Goal: Task Accomplishment & Management: Manage account settings

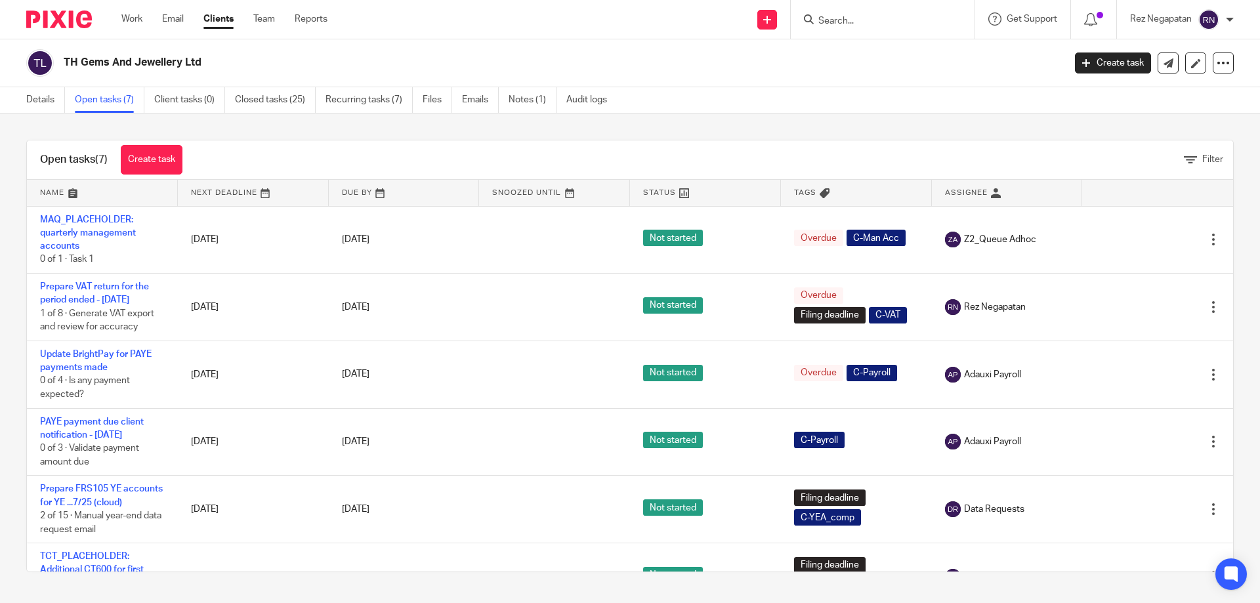
click at [497, 66] on h2 "TH Gems And Jewellery Ltd" at bounding box center [461, 63] width 794 height 14
click at [882, 16] on input "Search" at bounding box center [876, 22] width 118 height 12
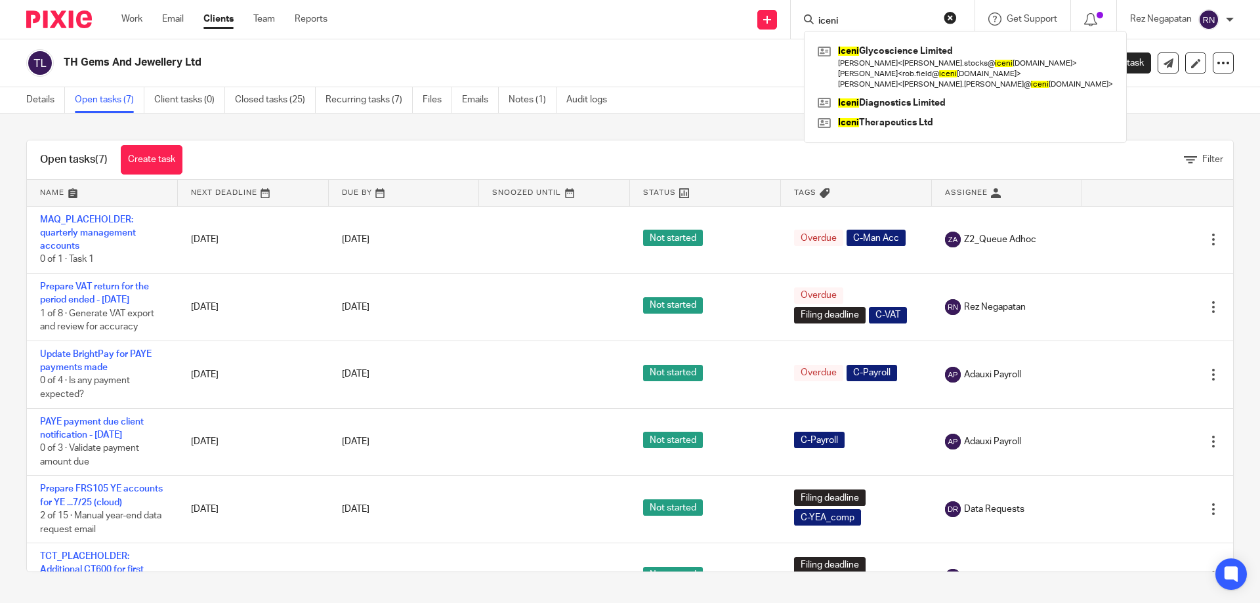
type input "iceni"
click button "submit" at bounding box center [0, 0] width 0 height 0
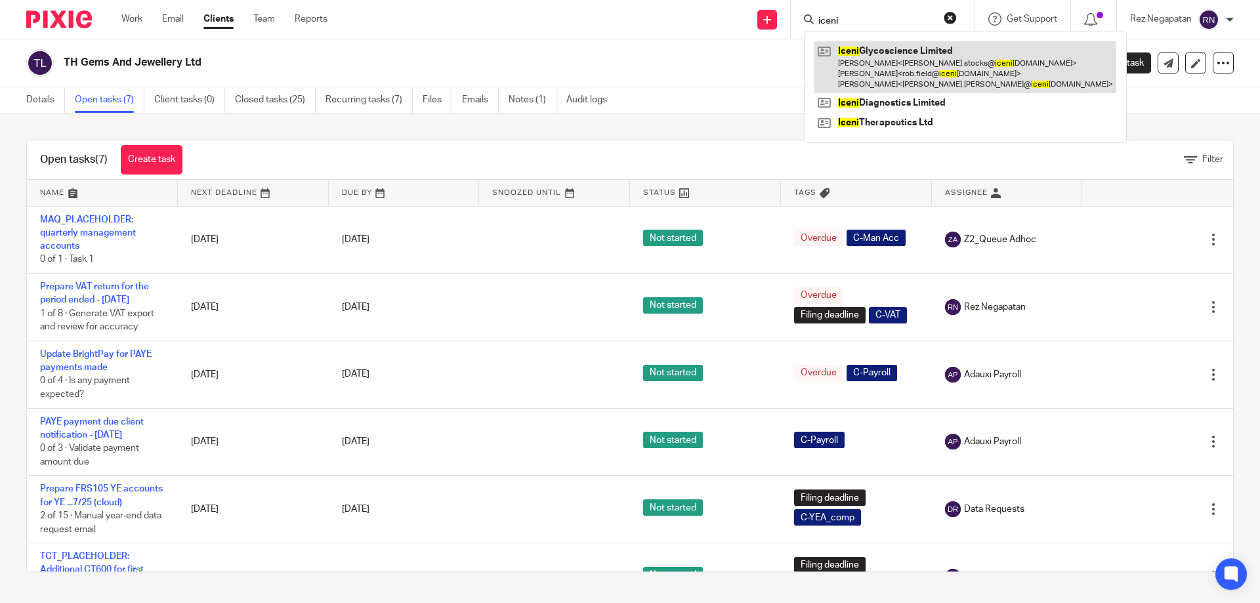
click at [885, 57] on link at bounding box center [966, 67] width 302 height 52
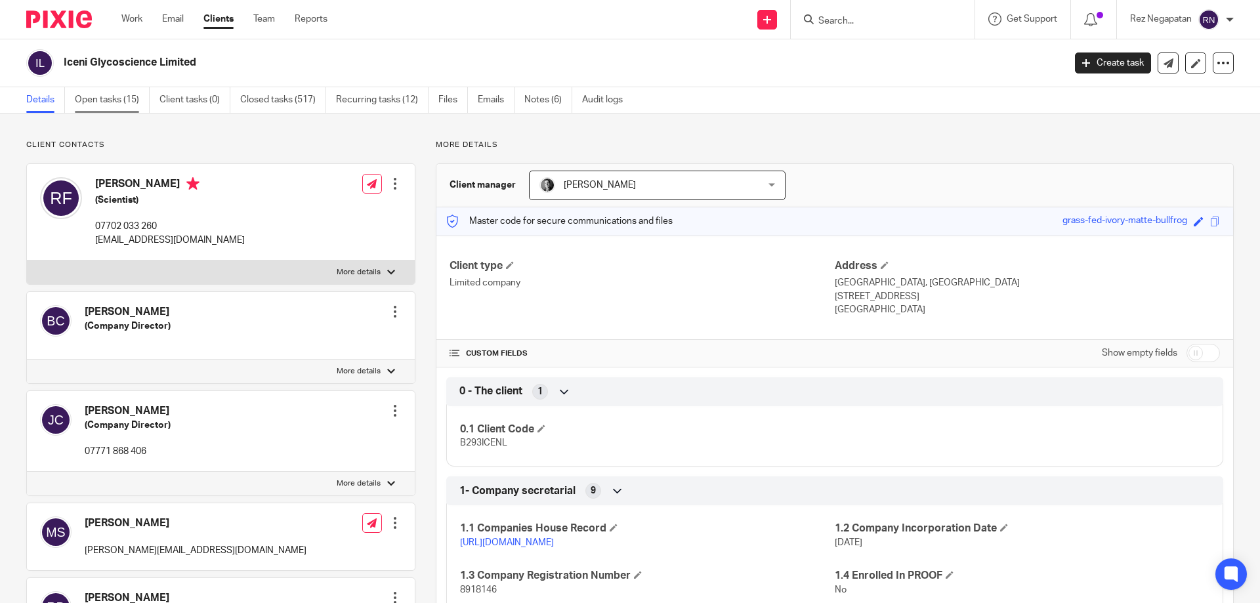
click at [110, 96] on link "Open tasks (15)" at bounding box center [112, 100] width 75 height 26
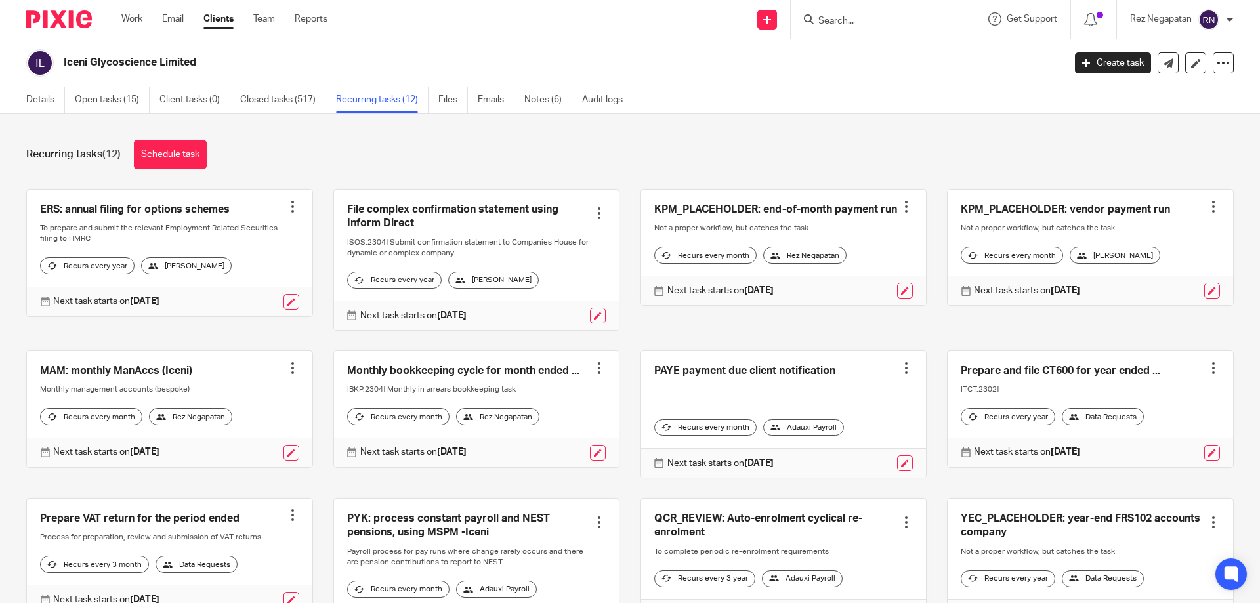
click at [141, 381] on link at bounding box center [170, 409] width 286 height 116
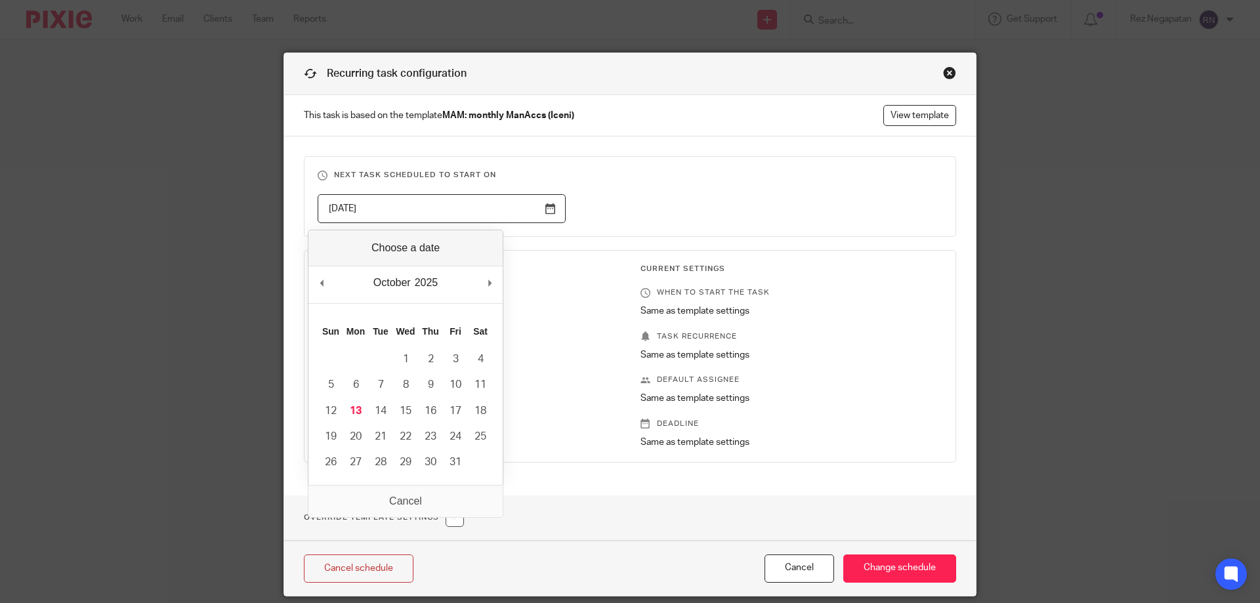
click at [546, 211] on input "[DATE]" at bounding box center [442, 209] width 248 height 30
type input "2025-11-01"
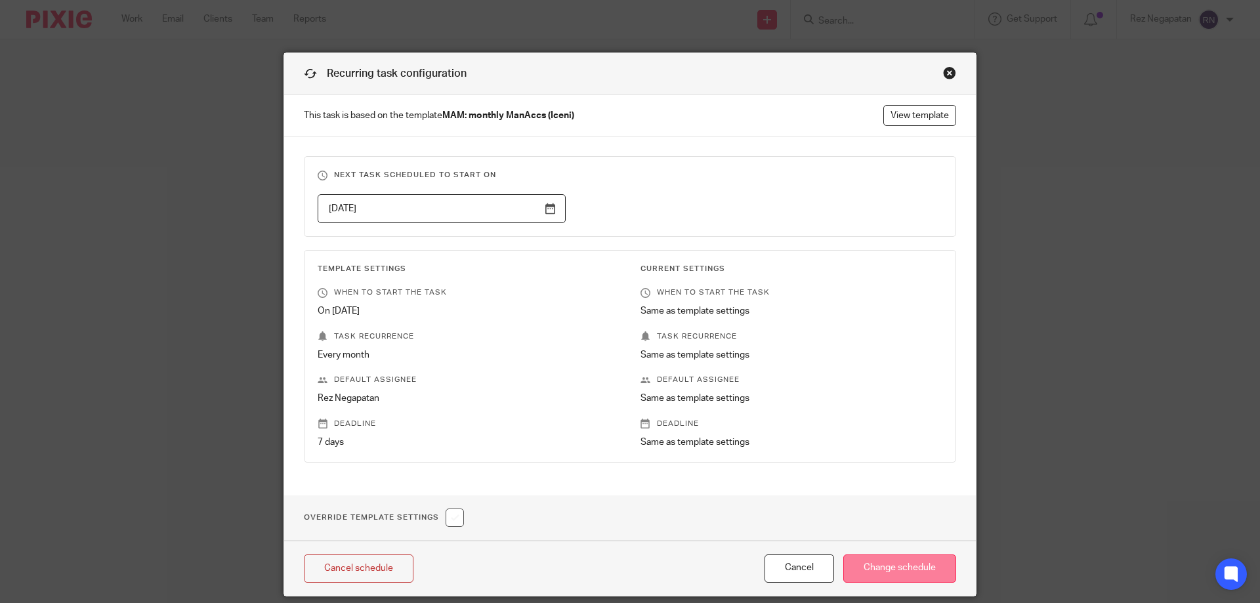
click at [899, 568] on input "Change schedule" at bounding box center [899, 569] width 113 height 28
